Goal: Information Seeking & Learning: Find specific fact

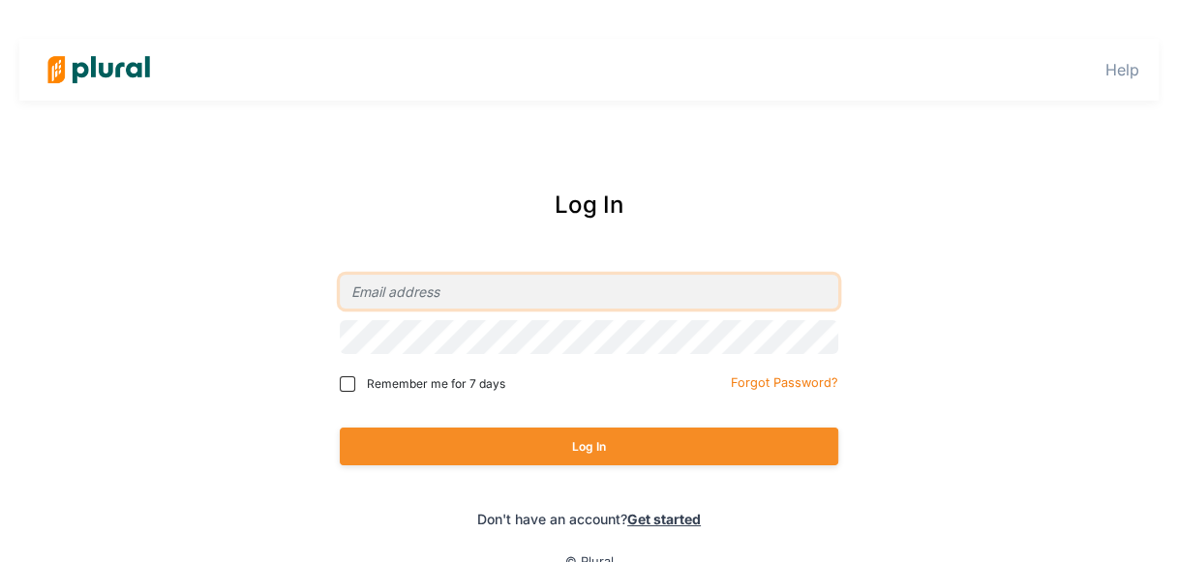
type input "[EMAIL_ADDRESS][DOMAIN_NAME]"
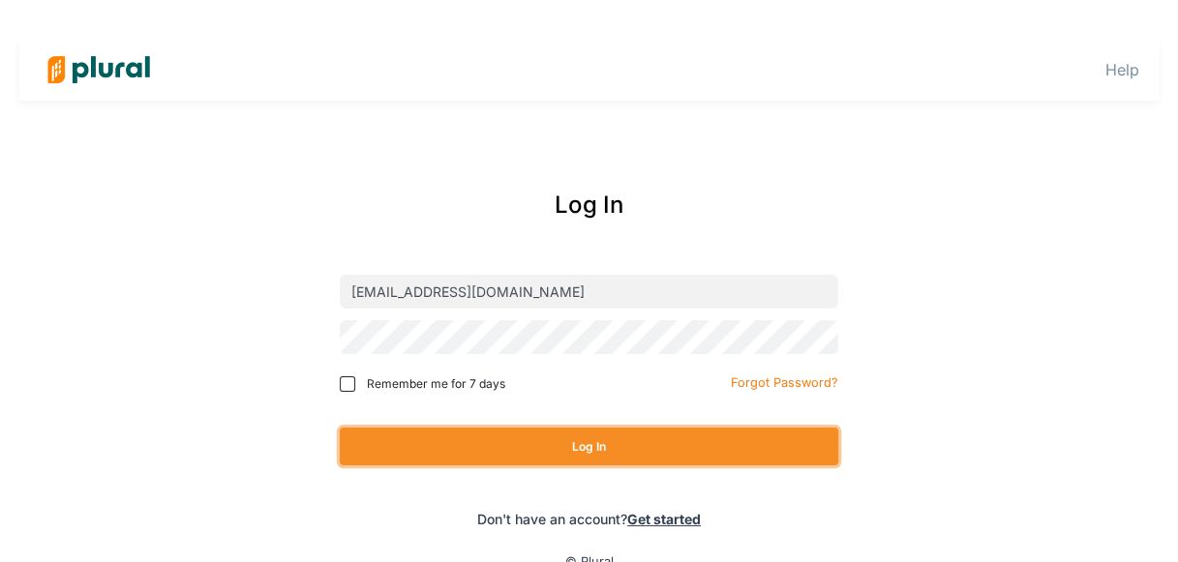
click at [668, 436] on button "Log In" at bounding box center [589, 447] width 499 height 38
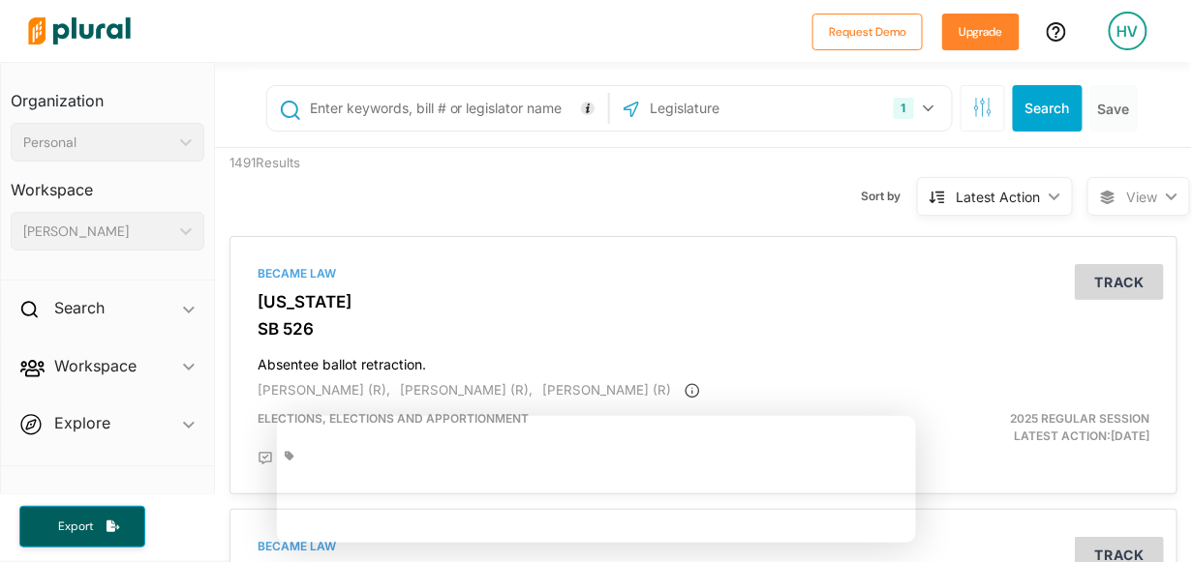
click at [480, 93] on input "text" at bounding box center [456, 108] width 296 height 37
click at [707, 113] on input "text" at bounding box center [751, 108] width 207 height 37
click at [1028, 107] on button "Search" at bounding box center [1048, 108] width 70 height 46
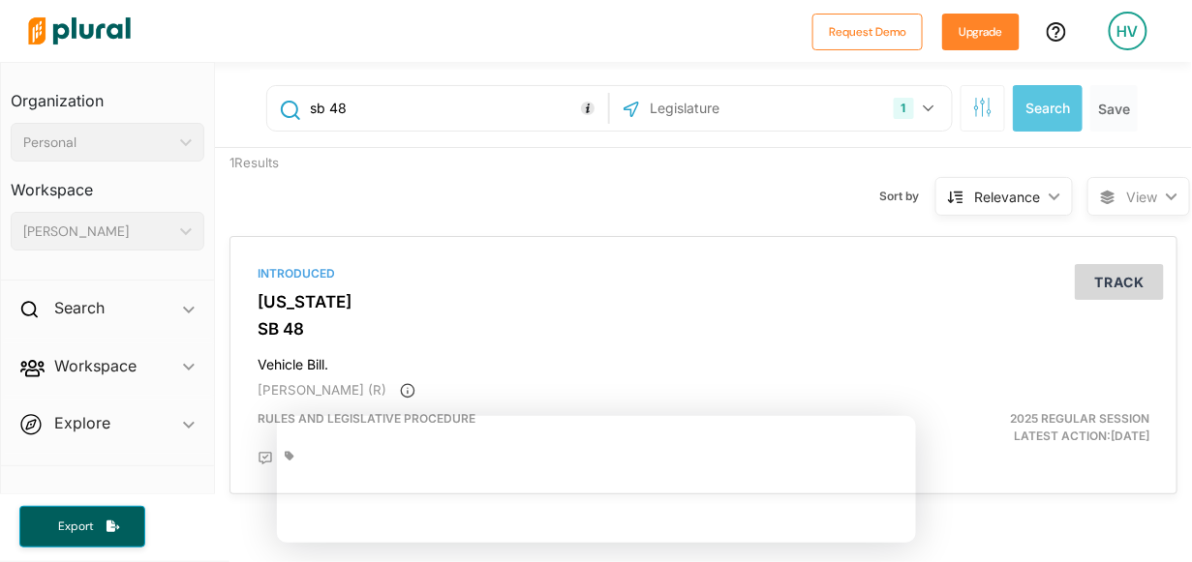
click at [469, 121] on input "sb 48" at bounding box center [456, 108] width 296 height 37
type input "sb 48"
click at [683, 107] on input "text" at bounding box center [751, 108] width 207 height 37
click at [906, 106] on button "1" at bounding box center [916, 108] width 61 height 37
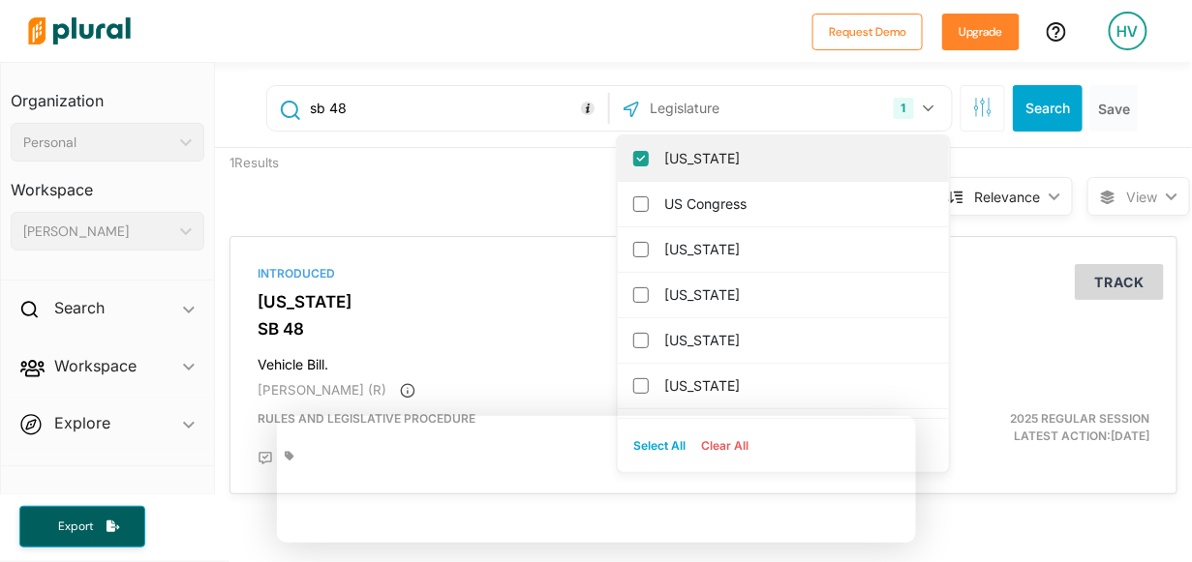
click at [633, 159] on input "[US_STATE]" at bounding box center [640, 158] width 15 height 15
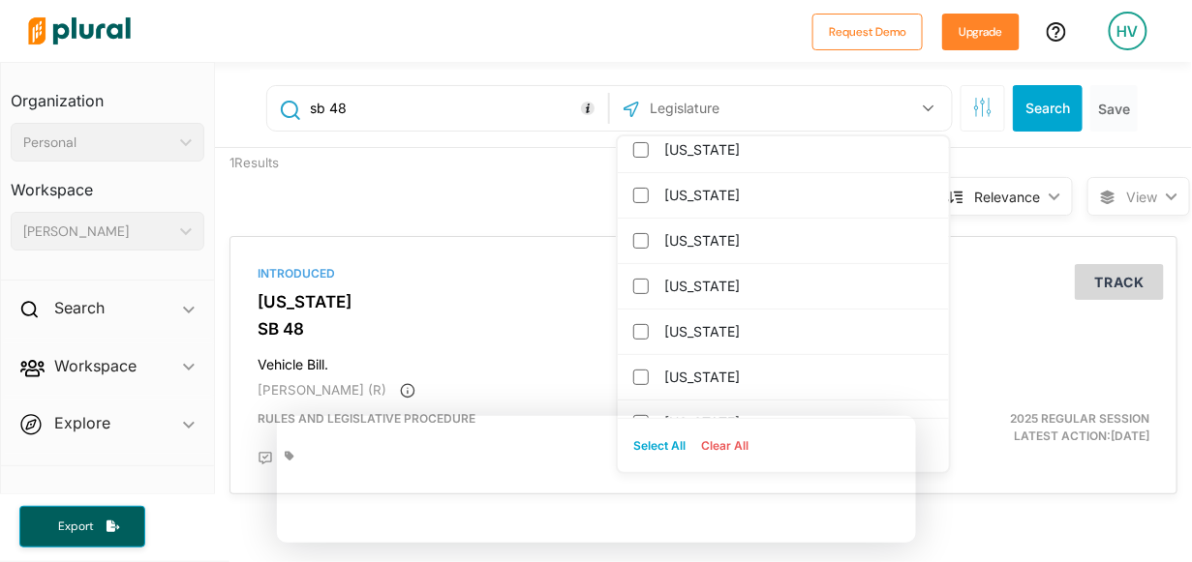
scroll to position [194, 0]
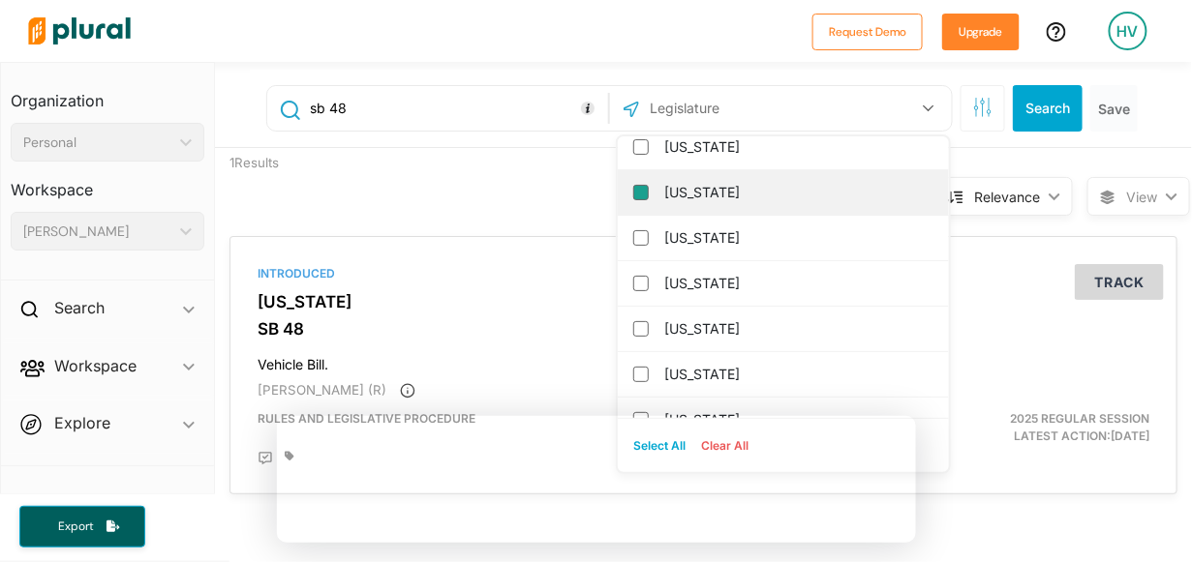
click at [633, 187] on input "[US_STATE]" at bounding box center [640, 192] width 15 height 15
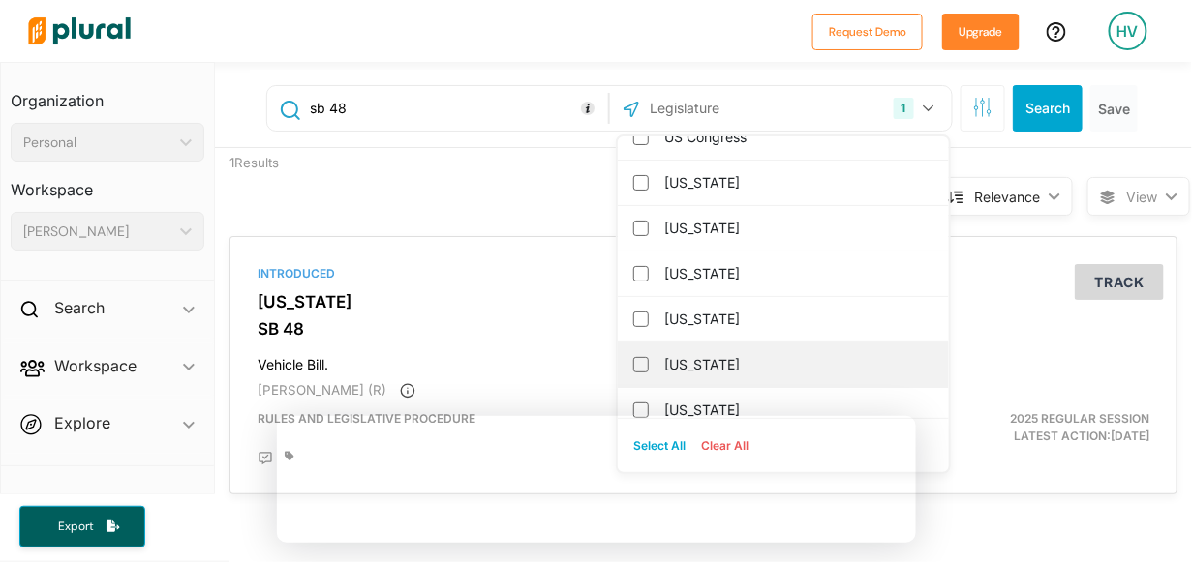
scroll to position [0, 0]
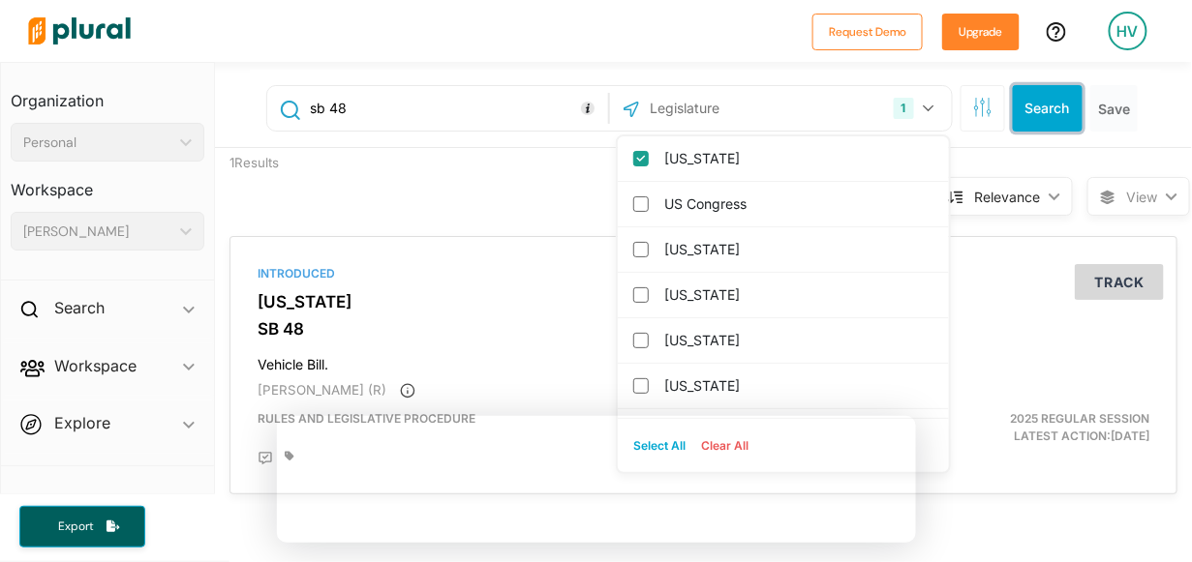
click at [1040, 118] on button "Search" at bounding box center [1048, 108] width 70 height 46
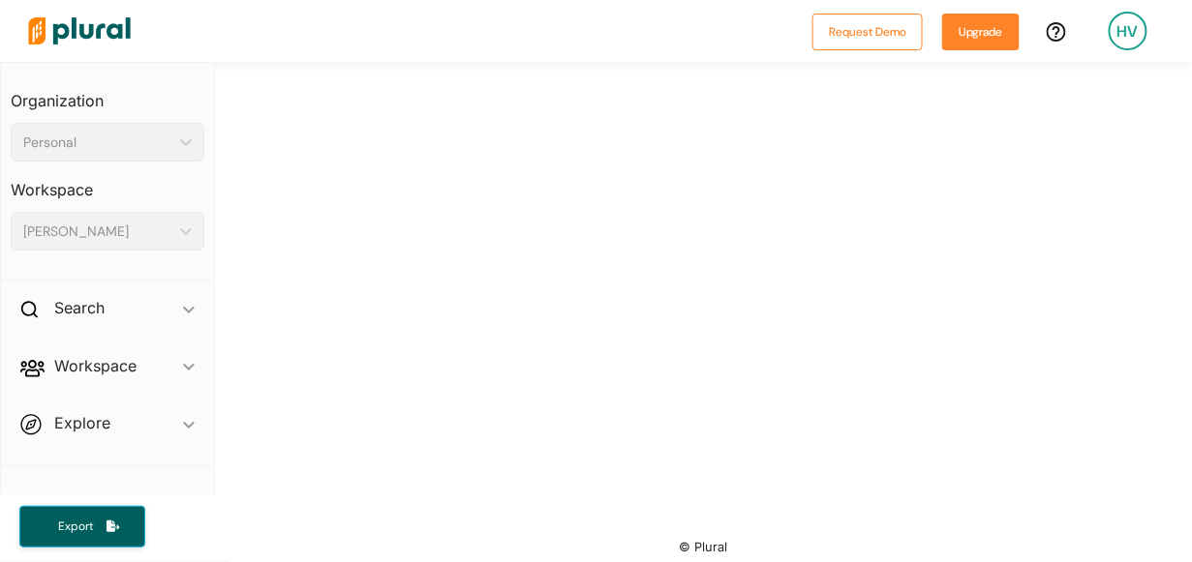
scroll to position [714, 0]
click at [100, 366] on h2 "Workspace" at bounding box center [95, 365] width 82 height 21
